Goal: Task Accomplishment & Management: Use online tool/utility

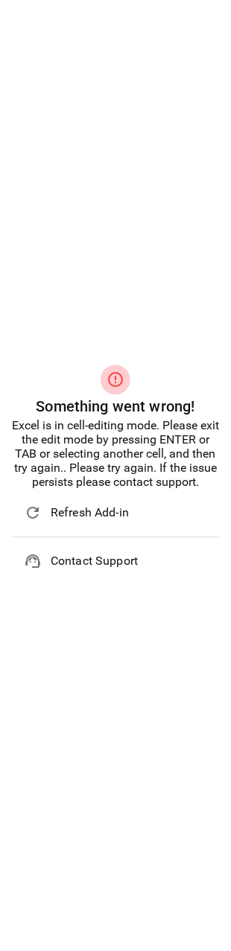
click at [66, 529] on li "refresh Refresh Add-in" at bounding box center [115, 514] width 207 height 36
